Goal: Register for event/course

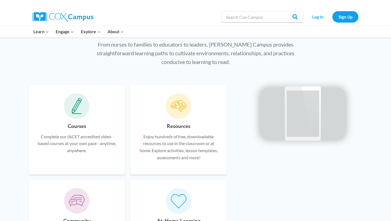
scroll to position [284, 0]
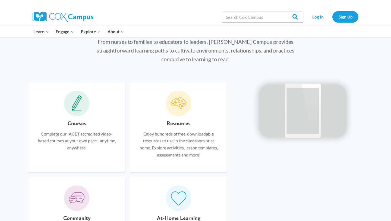
click at [77, 111] on icon at bounding box center [77, 111] width 9 height 1
click at [74, 126] on h6 "Courses" at bounding box center [77, 123] width 18 height 9
click at [77, 108] on icon at bounding box center [77, 103] width 10 height 16
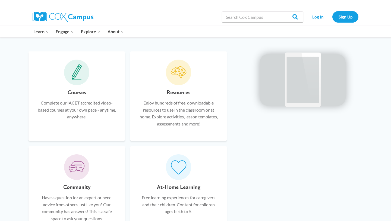
scroll to position [315, 0]
click at [76, 77] on icon at bounding box center [77, 73] width 10 height 16
click at [90, 111] on p "Complete our IACET accredited video-based courses at your own pace - anytime, a…" at bounding box center [77, 110] width 80 height 21
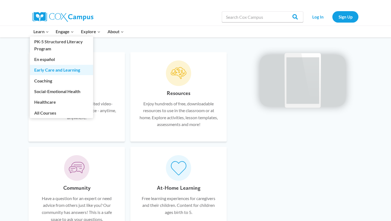
scroll to position [317, 0]
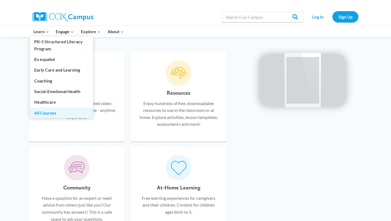
click at [53, 109] on link "All Courses" at bounding box center [61, 112] width 63 height 10
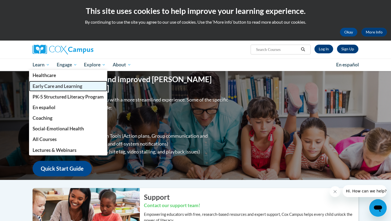
click at [43, 84] on span "Early Care and Learning" at bounding box center [58, 86] width 50 height 6
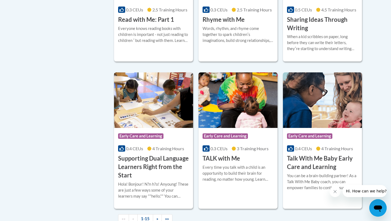
scroll to position [729, 0]
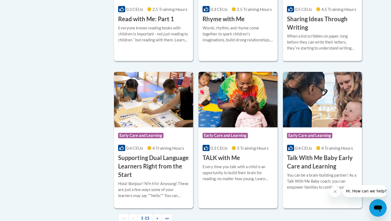
click at [133, 174] on h3 "Supporting Dual Language Learners Right from the Start" at bounding box center [153, 166] width 71 height 25
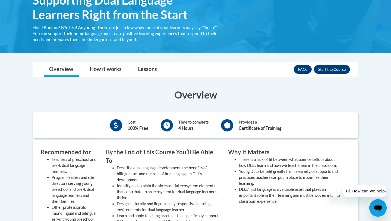
scroll to position [103, 0]
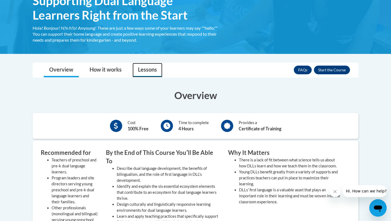
click at [151, 71] on link "Lessons" at bounding box center [148, 70] width 30 height 14
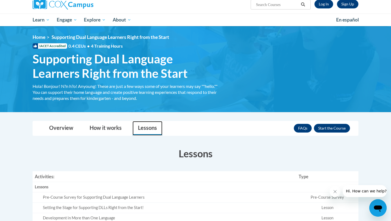
scroll to position [31, 0]
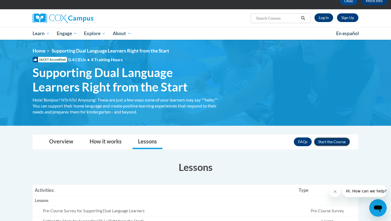
click at [320, 143] on button "Enroll" at bounding box center [332, 141] width 36 height 9
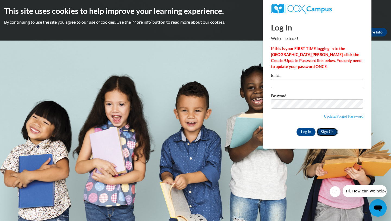
click at [326, 130] on link "Sign Up" at bounding box center [327, 131] width 21 height 9
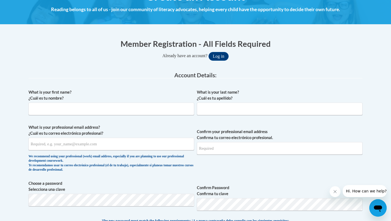
scroll to position [85, 0]
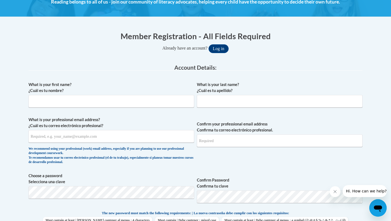
click at [155, 108] on div "What is your first name? ¿Cuál es tu nombre?" at bounding box center [112, 97] width 166 height 30
click at [155, 101] on input "What is your first name? ¿Cuál es tu nombre?" at bounding box center [112, 101] width 166 height 12
type input "Kemara"
type input "[PERSON_NAME]"
type input "[EMAIL_ADDRESS][DOMAIN_NAME]"
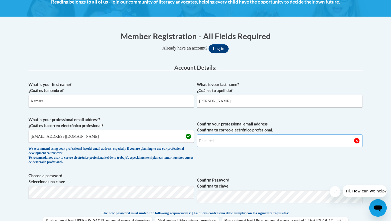
click at [212, 136] on input "Confirm your professional email address Confirma tu correo electrónico profesio…" at bounding box center [280, 140] width 166 height 12
click at [164, 137] on input "ktait01@elminnisacademy.org" at bounding box center [112, 136] width 166 height 12
click at [205, 141] on input "Confirm your professional email address Confirma tu correo electrónico profesio…" at bounding box center [280, 140] width 166 height 12
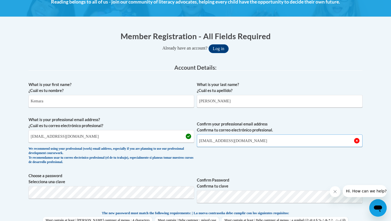
type input "ktait01@elminnisacademy.org"
click at [232, 157] on span "Confirm your professional email address Confirma tu correo electrónico profesio…" at bounding box center [280, 142] width 166 height 50
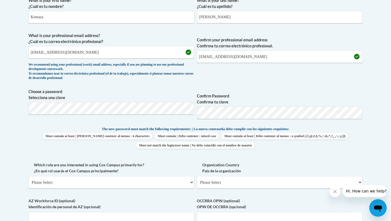
scroll to position [171, 0]
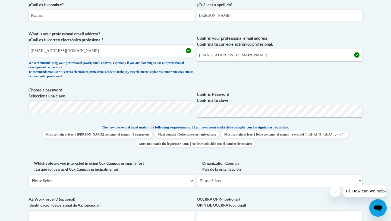
click at [190, 163] on label "Which role are you interested in using Cox Campus primarily for? ¿En qué rol us…" at bounding box center [112, 166] width 166 height 12
click at [190, 174] on select "Please Select College/University | Colegio/Universidad Community/Nonprofit Part…" at bounding box center [112, 180] width 166 height 12
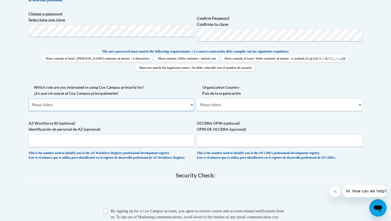
scroll to position [248, 0]
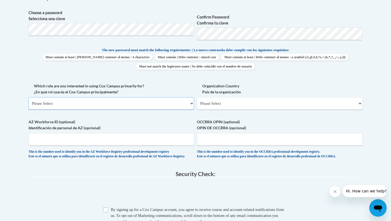
click at [139, 101] on select "Please Select College/University | Colegio/Universidad Community/Nonprofit Part…" at bounding box center [112, 103] width 166 height 12
select select "fbf2d438-af2f-41f8-98f1-81c410e29de3"
click at [29, 97] on select "Please Select College/University | Colegio/Universidad Community/Nonprofit Part…" at bounding box center [112, 103] width 166 height 12
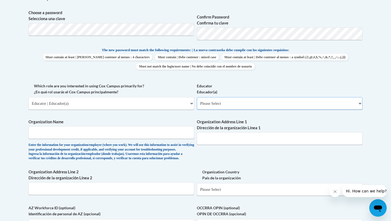
click at [227, 101] on select "Please Select Early Learning/Daycare Teacher/Family Home Care Provider | Maestr…" at bounding box center [280, 103] width 166 height 12
select select "8e40623d-54d0-45cd-9f92-5df65cd3f8cf"
click at [197, 97] on select "Please Select Early Learning/Daycare Teacher/Family Home Care Provider | Maestr…" at bounding box center [280, 103] width 166 height 12
click at [154, 137] on input "Organization Name" at bounding box center [112, 132] width 166 height 12
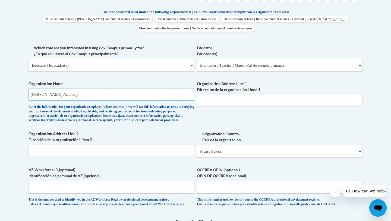
scroll to position [287, 0]
type input "Emma L. Minnis Academy"
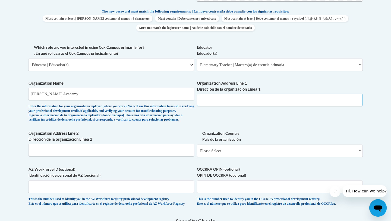
click at [218, 104] on input "Organization Address Line 1 Dirección de la organización Línea 1" at bounding box center [280, 99] width 166 height 12
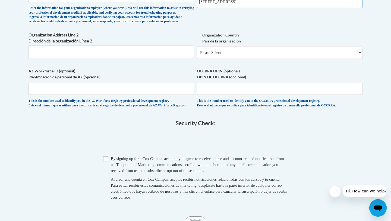
scroll to position [386, 0]
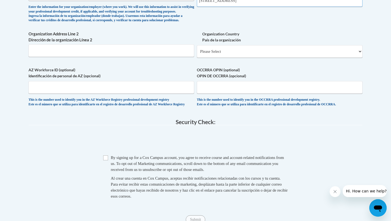
type input "1939 Magazine St., Louisville, KY 40302"
click at [211, 58] on select "Please Select United States | Estados Unidos Outside of the United States | Fue…" at bounding box center [280, 51] width 166 height 12
select select "ad49bcad-a171-4b2e-b99c-48b446064914"
click at [197, 54] on select "Please Select United States | Estados Unidos Outside of the United States | Fue…" at bounding box center [280, 51] width 166 height 12
select select
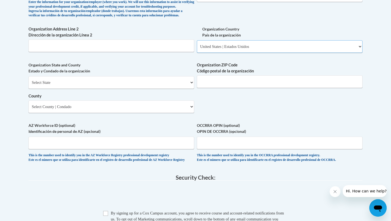
scroll to position [393, 0]
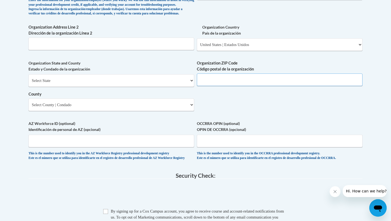
click at [237, 85] on input "Organization ZIP Code Código postal de la organización" at bounding box center [280, 79] width 166 height 12
type input "40203"
click at [174, 87] on select "Select State Alabama Alaska Arizona Arkansas California Colorado Connecticut De…" at bounding box center [112, 80] width 166 height 12
click at [29, 83] on select "Select State Alabama Alaska Arizona Arkansas California Colorado Connecticut De…" at bounding box center [112, 80] width 166 height 12
select select "Kentucky"
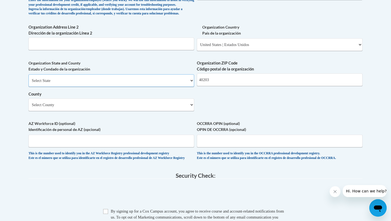
click at [29, 83] on select "Select State Alabama Alaska Arizona Arkansas California Colorado Connecticut De…" at bounding box center [112, 80] width 166 height 12
click at [120, 111] on select "County" at bounding box center [112, 104] width 166 height 12
select select "Jefferson"
click at [29, 107] on select "Select County Adair Allen Anderson Ballard Barren Bath Bell Boone Bourbon Boyd …" at bounding box center [112, 104] width 166 height 12
click at [160, 132] on label "AZ Workforce ID (optional) Identificación de personal de AZ (opcional)" at bounding box center [112, 126] width 166 height 12
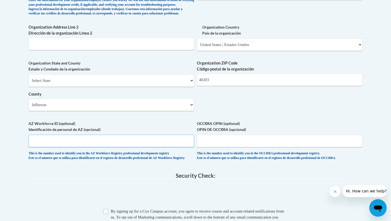
click at [160, 134] on input "AZ Workforce ID (optional) Identificación de personal de AZ (opcional)" at bounding box center [112, 140] width 166 height 12
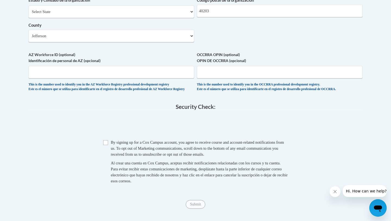
scroll to position [476, 0]
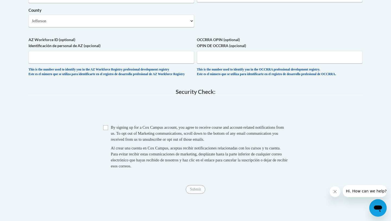
click at [103, 142] on div "Checkbox By signing up for a Cox Campus account, you agree to receive course an…" at bounding box center [196, 149] width 334 height 50
click at [105, 130] on input "Checkbox" at bounding box center [105, 127] width 5 height 5
checkbox input "true"
click at [193, 193] on input "Submit" at bounding box center [196, 189] width 20 height 9
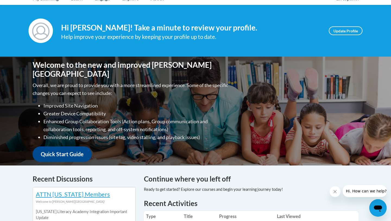
scroll to position [49, 0]
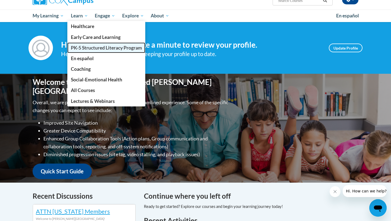
click at [85, 47] on span "PK-5 Structured Literacy Program" at bounding box center [106, 48] width 71 height 6
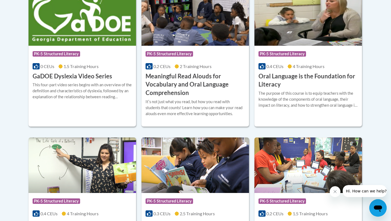
scroll to position [392, 0]
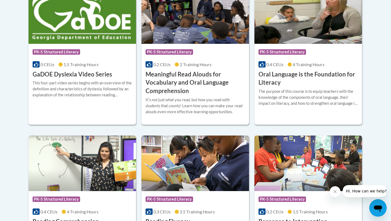
click at [180, 90] on h3 "Meaningful Read Alouds for Vocabulary and Oral Language Comprehension" at bounding box center [195, 82] width 99 height 25
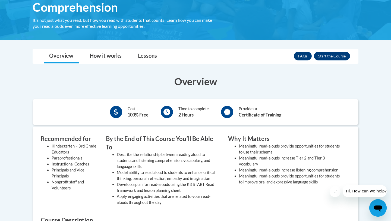
scroll to position [126, 0]
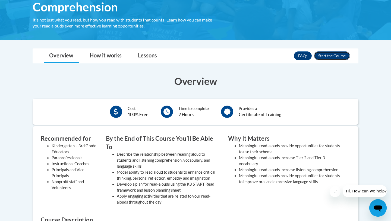
click at [340, 54] on button "Enroll" at bounding box center [332, 55] width 36 height 9
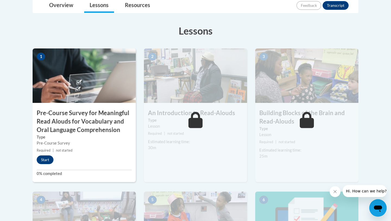
scroll to position [148, 0]
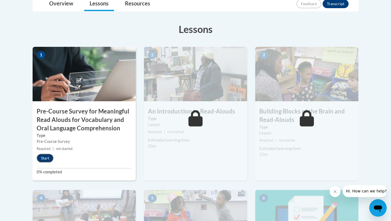
click at [50, 158] on button "Start" at bounding box center [45, 158] width 17 height 9
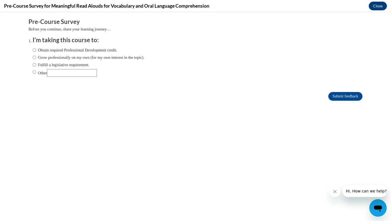
scroll to position [0, 0]
click at [36, 52] on input "Obtain required Professional Development credit." at bounding box center [35, 50] width 4 height 6
radio input "true"
click at [352, 95] on input "Submit feedback" at bounding box center [345, 96] width 34 height 9
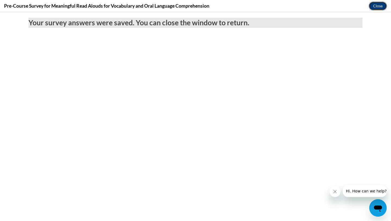
click at [383, 6] on button "Close" at bounding box center [378, 6] width 18 height 9
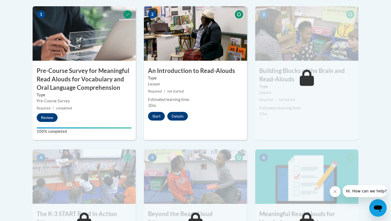
scroll to position [187, 0]
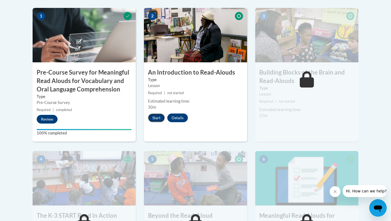
click at [156, 119] on button "Start" at bounding box center [156, 117] width 17 height 9
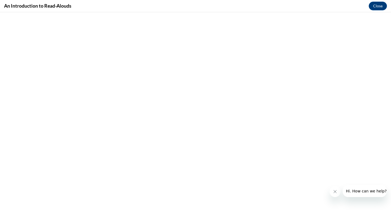
click at [339, 192] on button "Close message from company" at bounding box center [335, 191] width 11 height 11
